Goal: Obtain resource: Download file/media

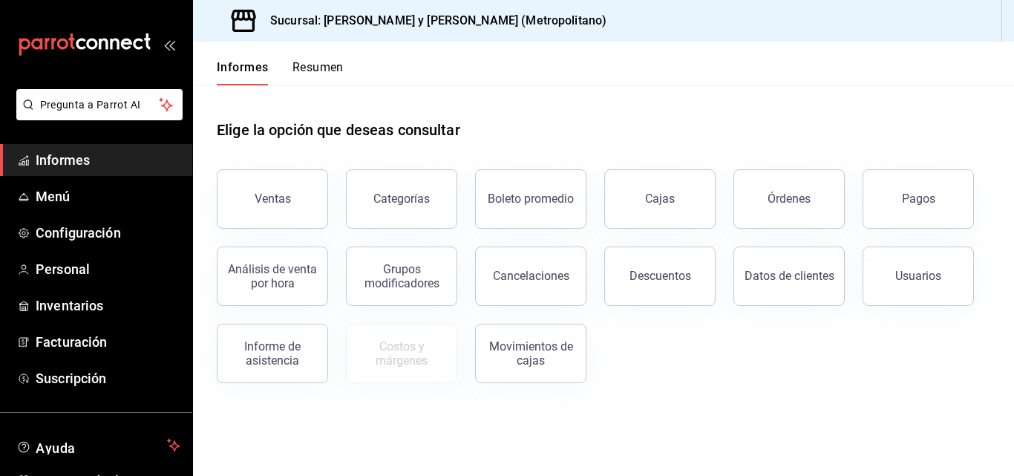
click at [790, 387] on div "Elige la opción que deseas consultar Ventas Categorías Boleto promedio Cajas Ór…" at bounding box center [603, 245] width 821 height 321
click at [613, 267] on button "Descuentos" at bounding box center [659, 275] width 111 height 59
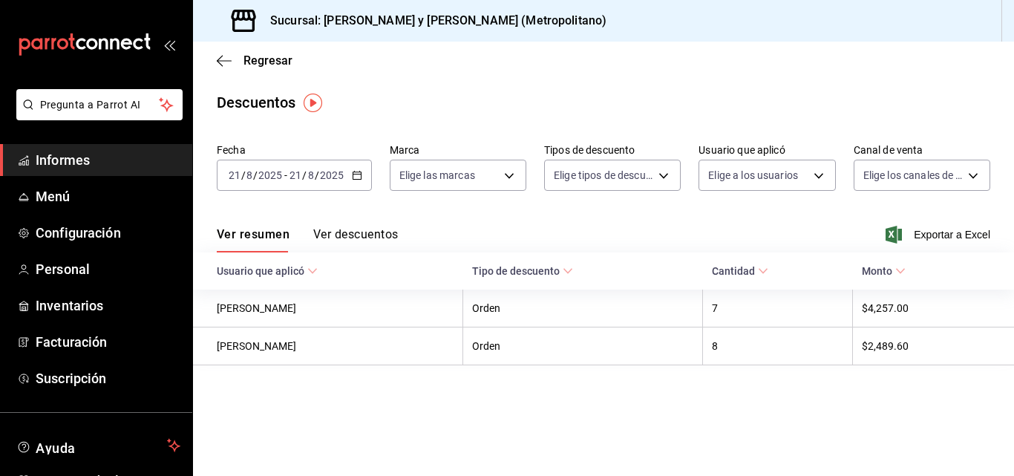
click at [910, 237] on span "Exportar a Excel" at bounding box center [939, 235] width 102 height 18
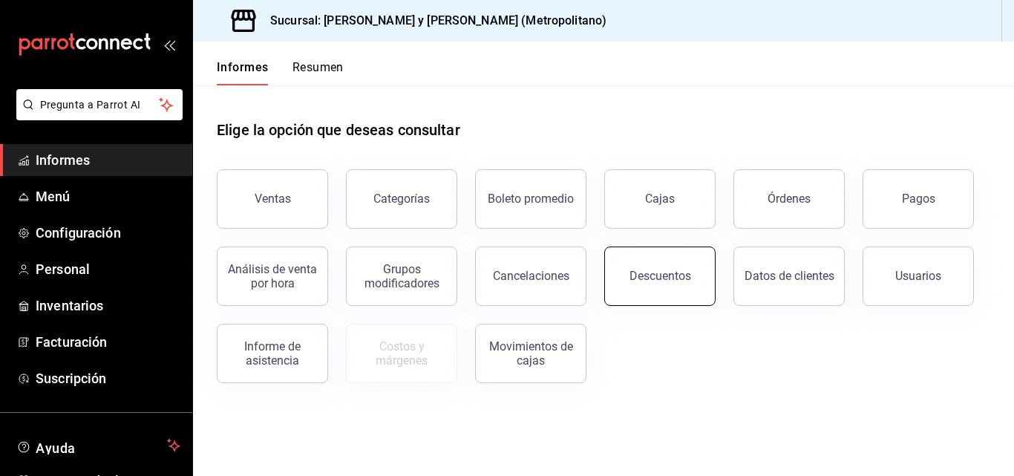
click at [663, 266] on button "Descuentos" at bounding box center [659, 275] width 111 height 59
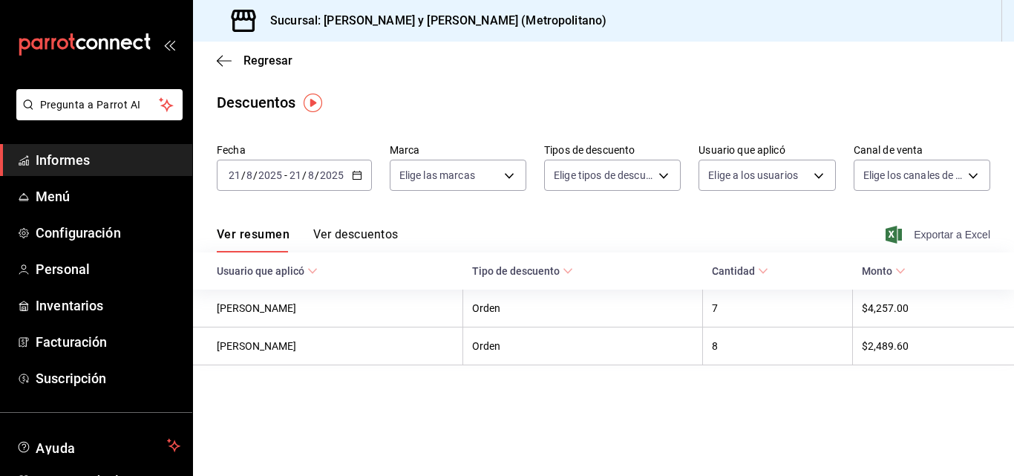
click at [979, 232] on font "Exportar a Excel" at bounding box center [951, 235] width 76 height 12
